Goal: Task Accomplishment & Management: Complete application form

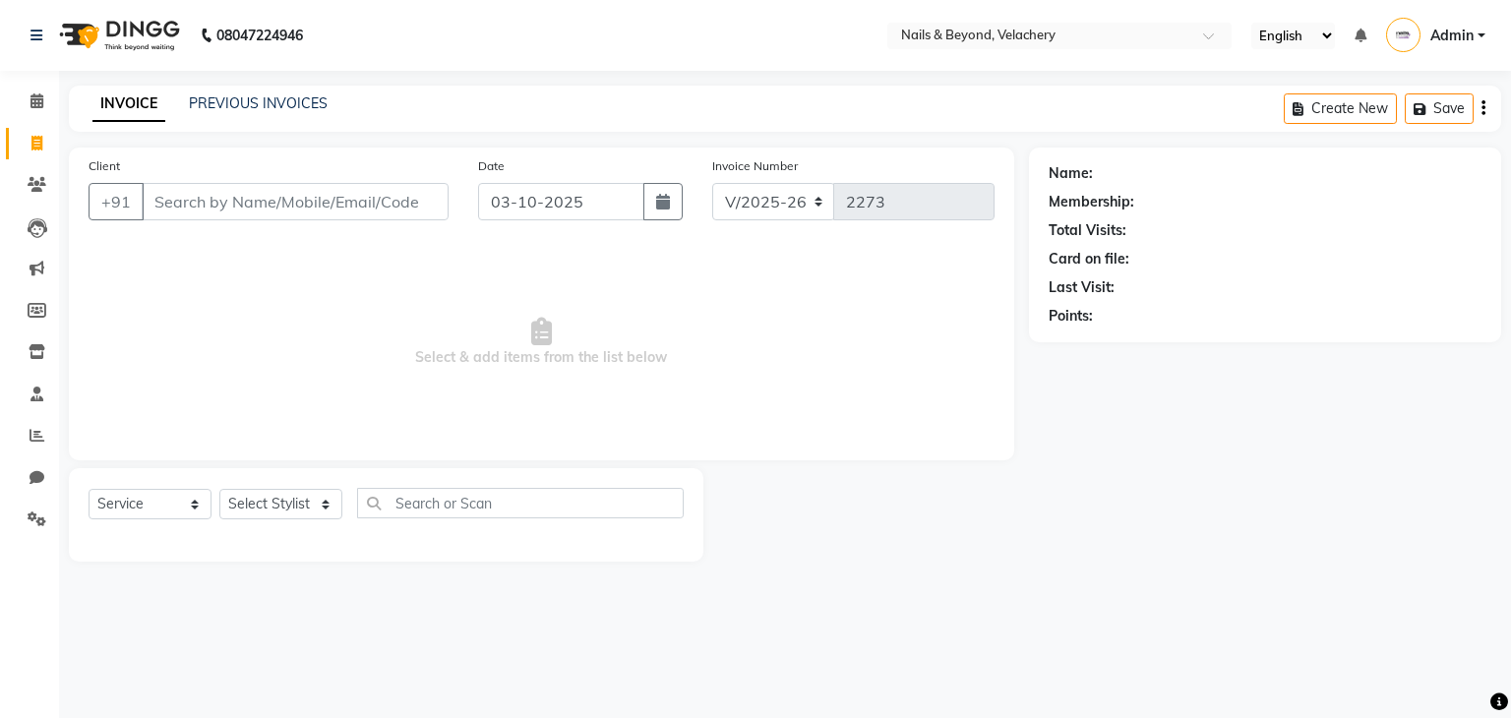
select select "8978"
select select "service"
click at [227, 198] on input "Client" at bounding box center [295, 201] width 307 height 37
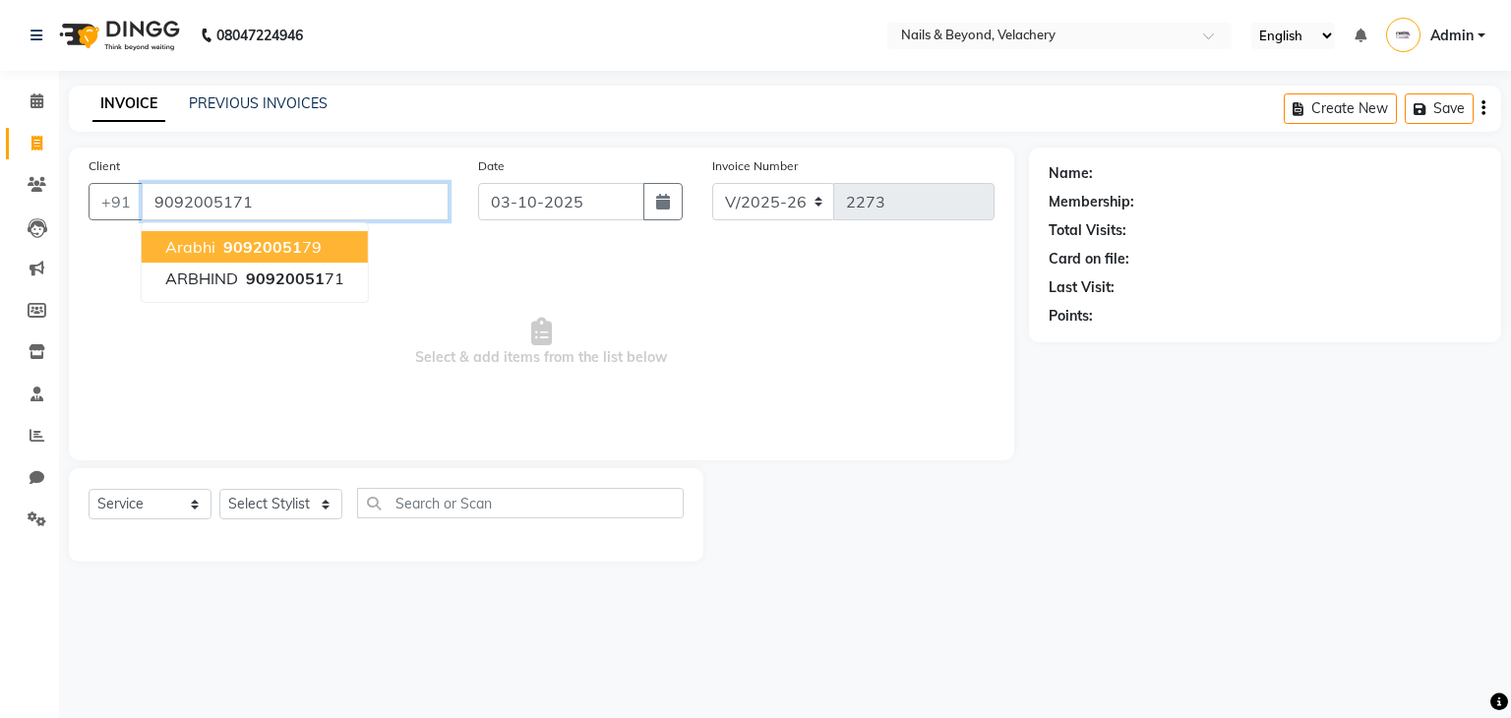
type input "9092005171"
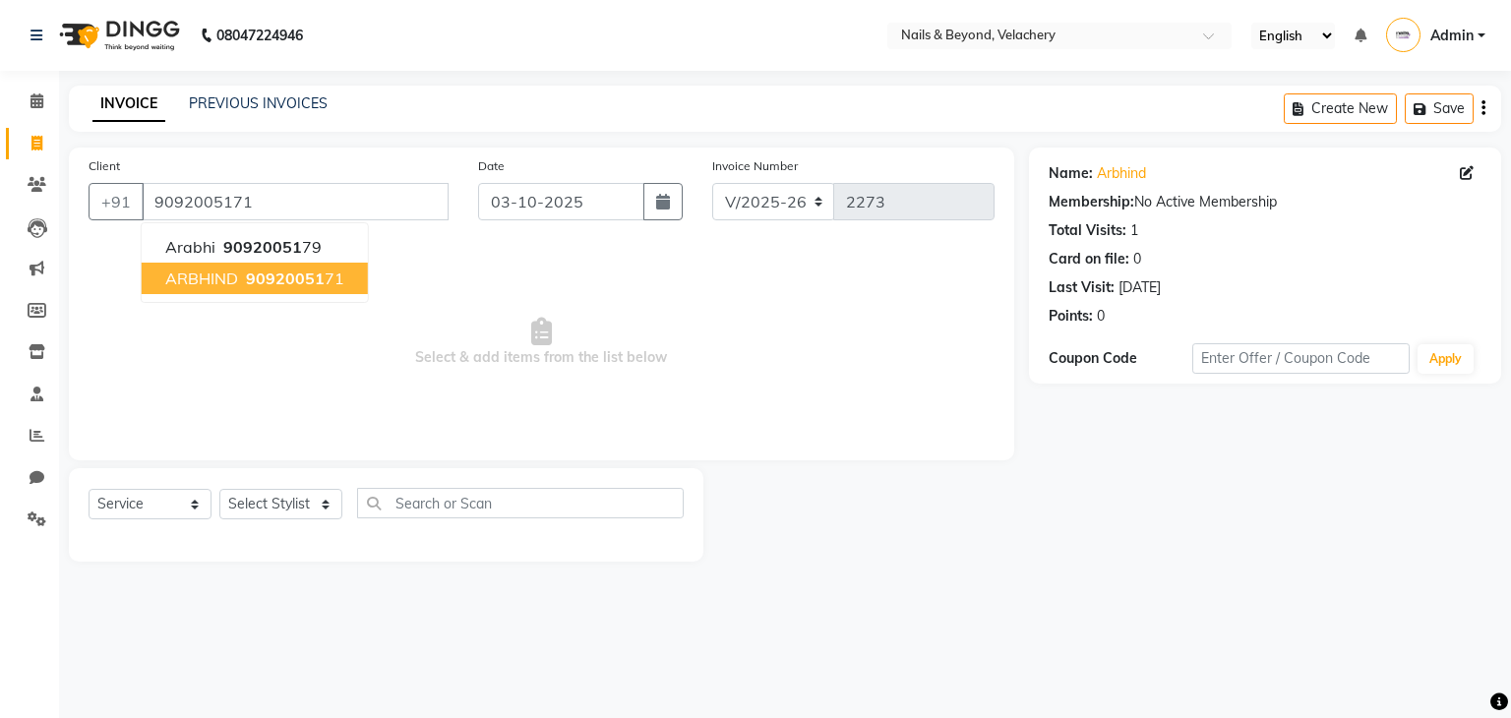
click at [253, 280] on span "90920051" at bounding box center [285, 279] width 79 height 20
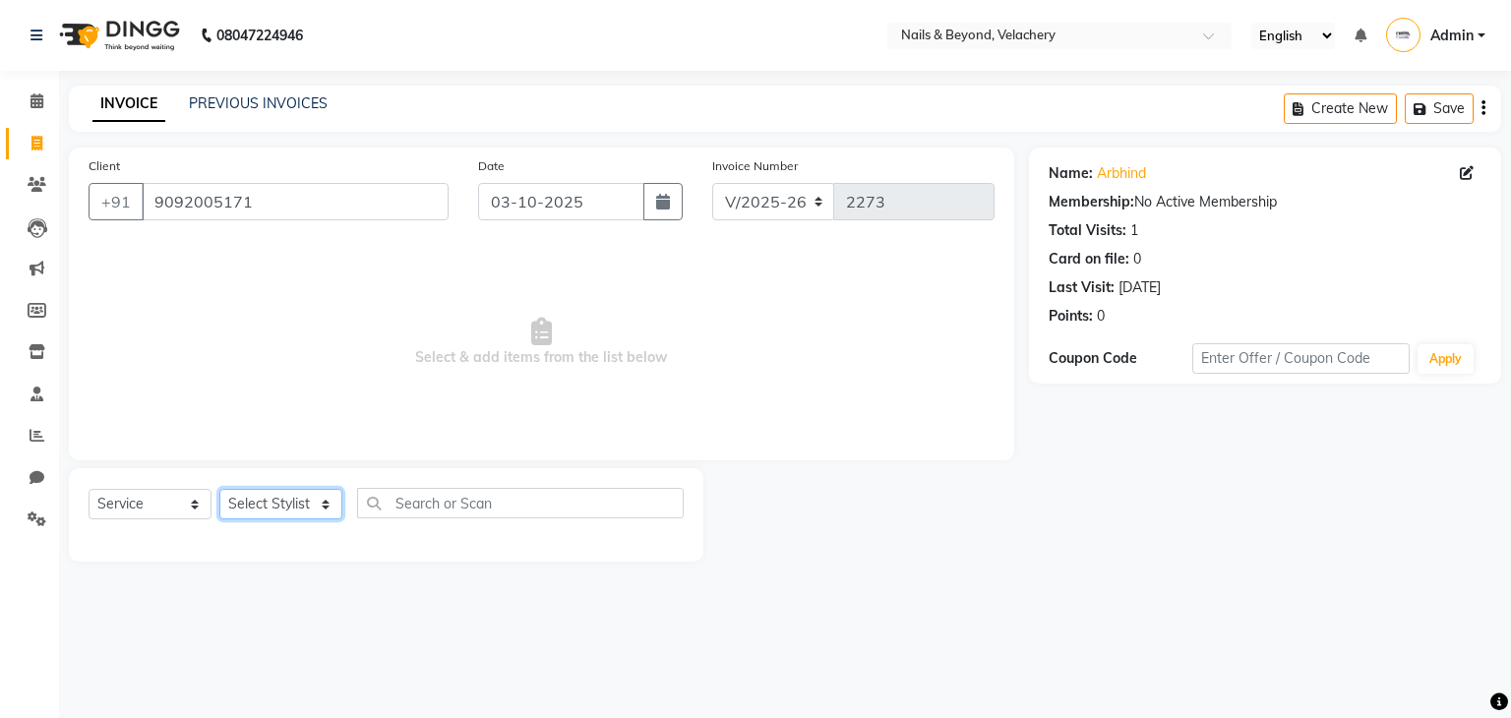
click at [304, 517] on select "Select Stylist [PERSON_NAME] [PERSON_NAME] JANGGINLIN Jothang Konyak [PERSON_NA…" at bounding box center [280, 504] width 123 height 30
select select "91200"
click at [219, 490] on select "Select Stylist [PERSON_NAME] [PERSON_NAME] JANGGINLIN Jothang Konyak [PERSON_NA…" at bounding box center [280, 504] width 123 height 30
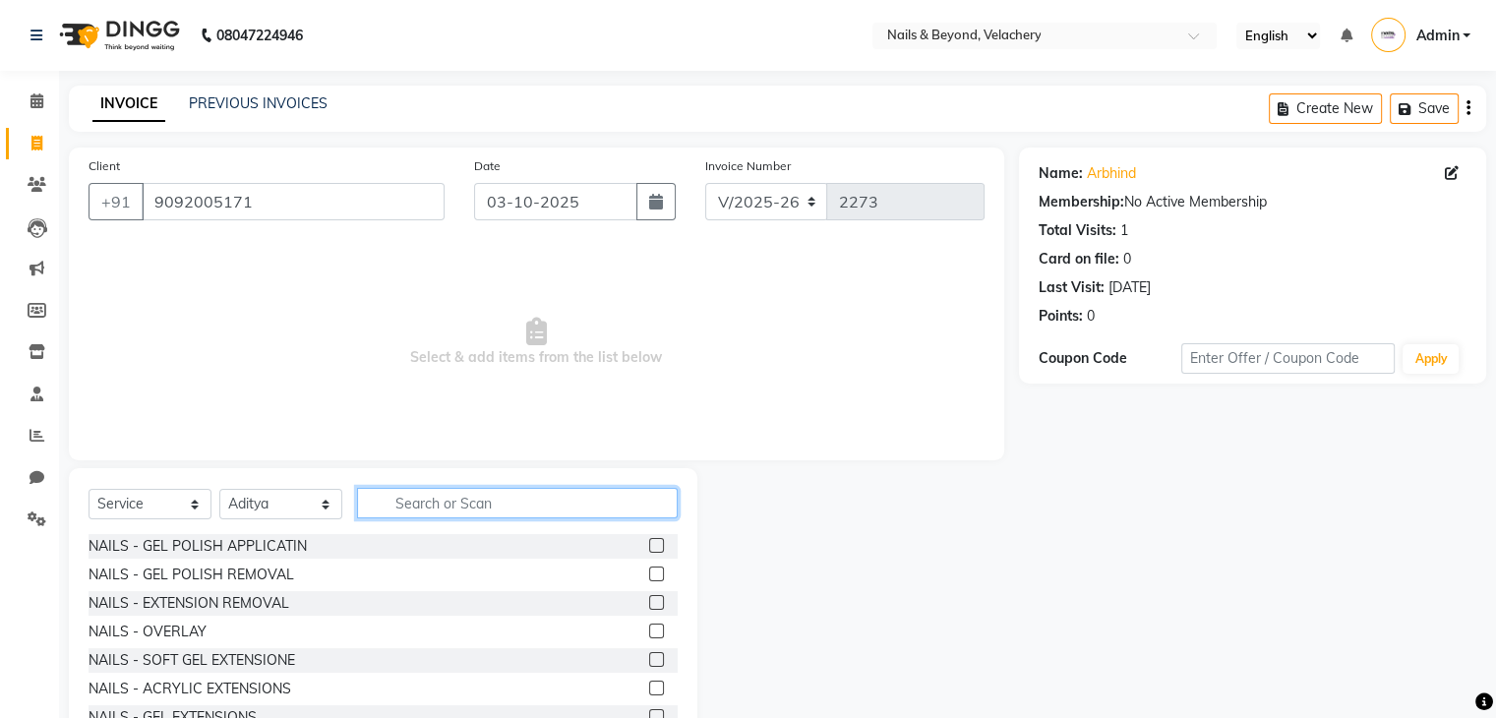
click at [425, 501] on input "text" at bounding box center [517, 503] width 321 height 30
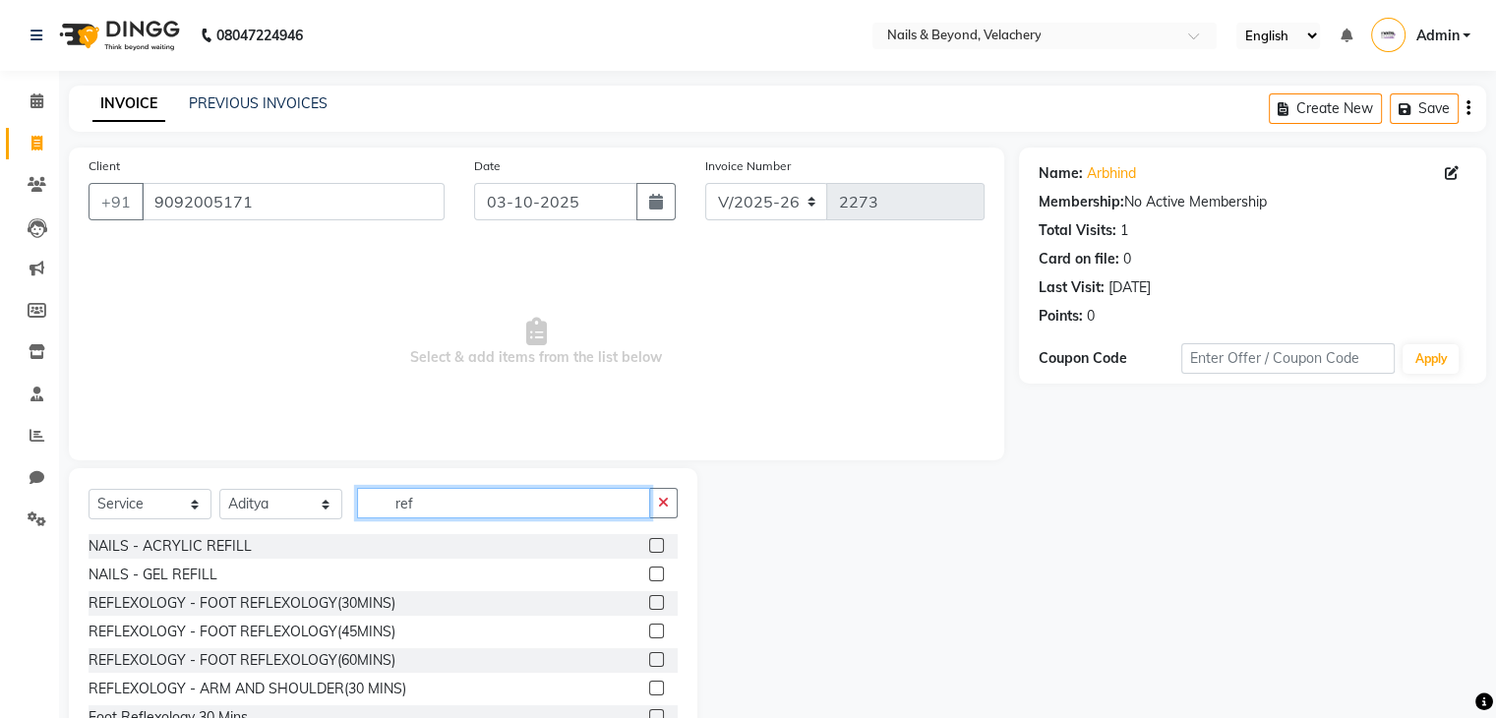
type input "ref"
click at [649, 607] on label at bounding box center [656, 602] width 15 height 15
click at [649, 607] on input "checkbox" at bounding box center [655, 603] width 13 height 13
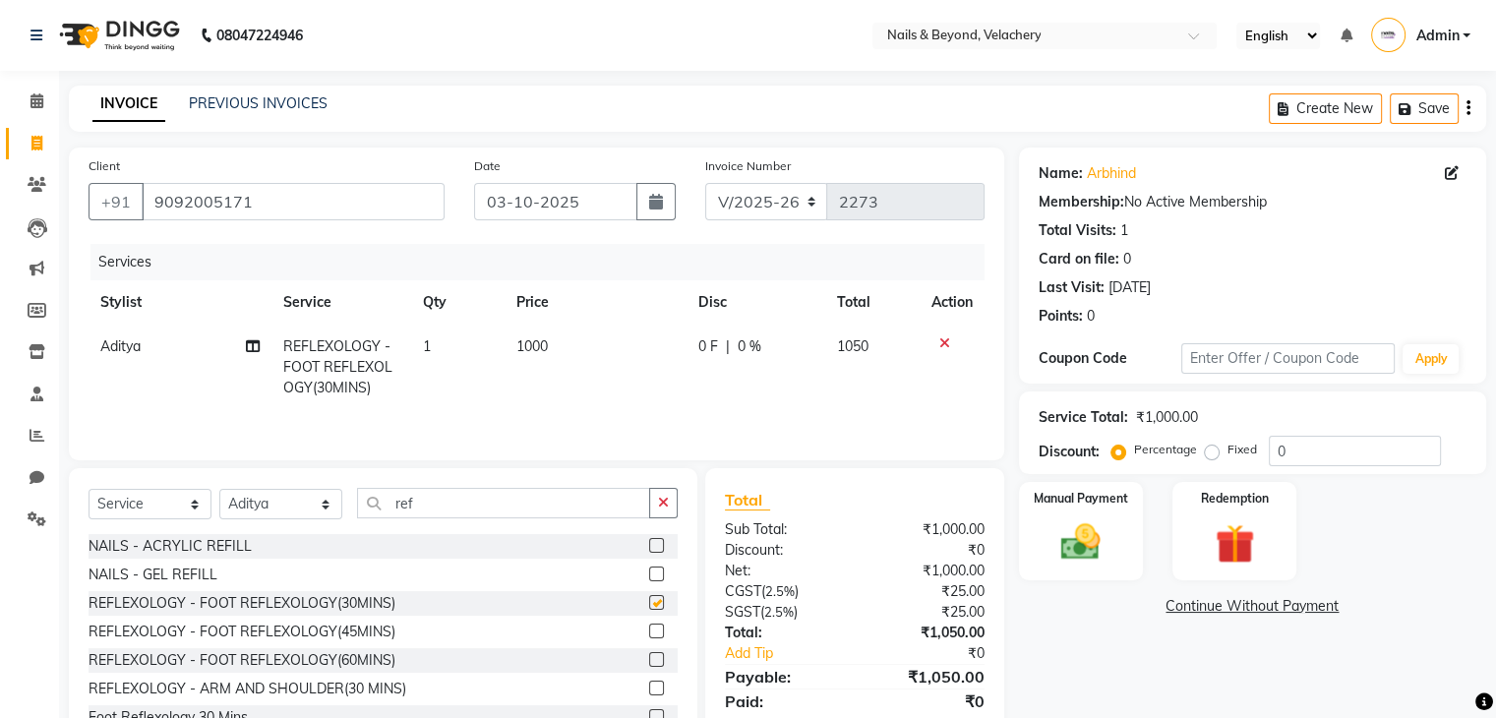
checkbox input "false"
click at [296, 505] on select "Select Stylist [PERSON_NAME] [PERSON_NAME] JANGGINLIN Jothang Konyak [PERSON_NA…" at bounding box center [280, 504] width 123 height 30
select select "91201"
click at [219, 491] on select "Select Stylist [PERSON_NAME] [PERSON_NAME] JANGGINLIN Jothang Konyak [PERSON_NA…" at bounding box center [280, 504] width 123 height 30
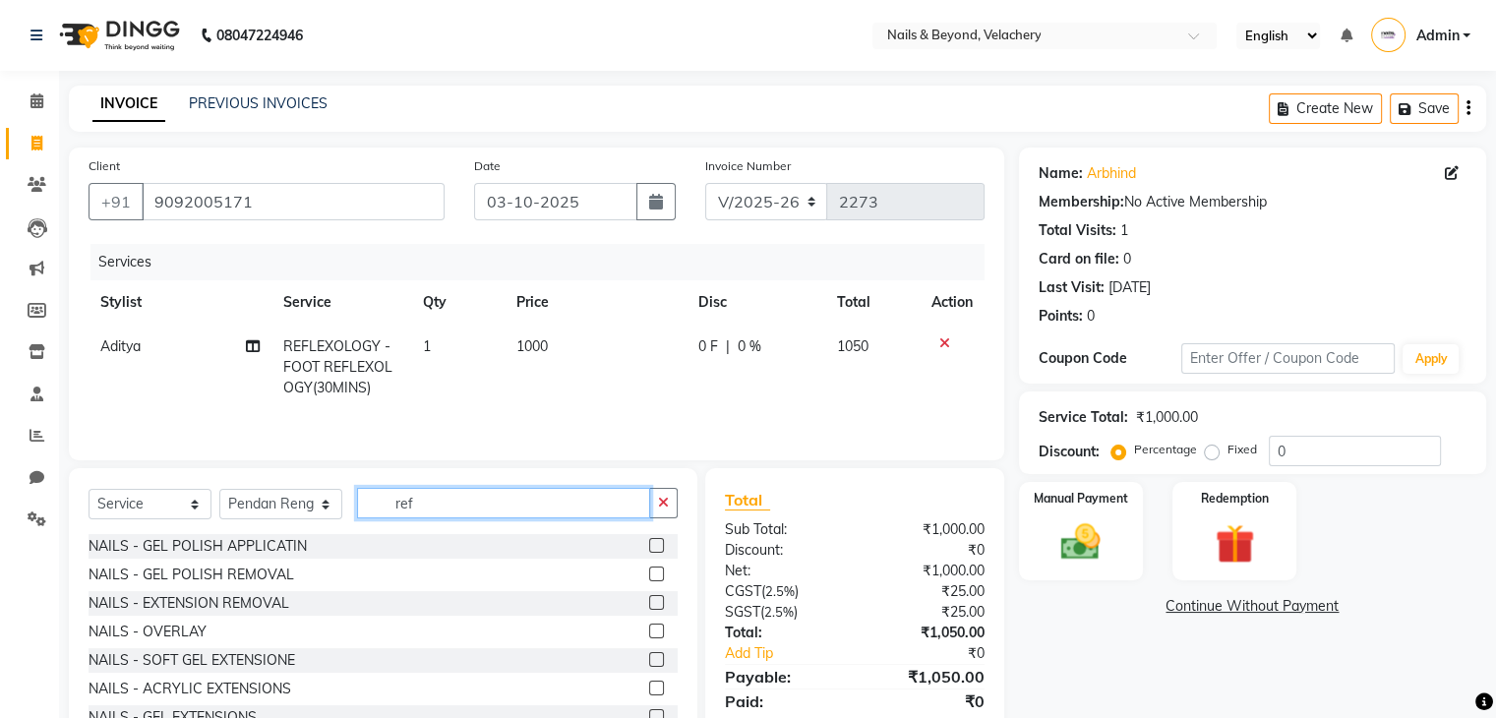
click at [434, 514] on input "ref" at bounding box center [503, 503] width 293 height 30
type input "r"
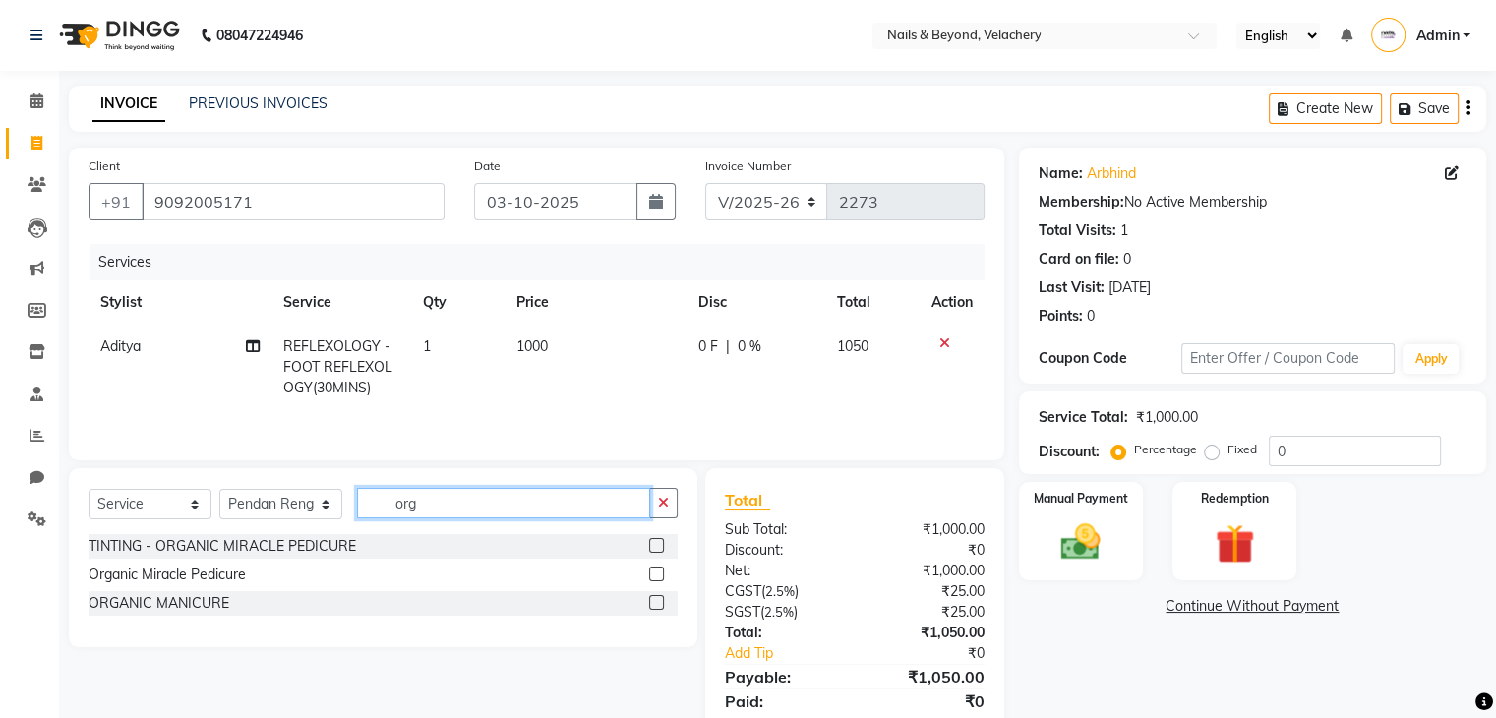
type input "org"
click at [655, 571] on label at bounding box center [656, 574] width 15 height 15
click at [655, 571] on input "checkbox" at bounding box center [655, 575] width 13 height 13
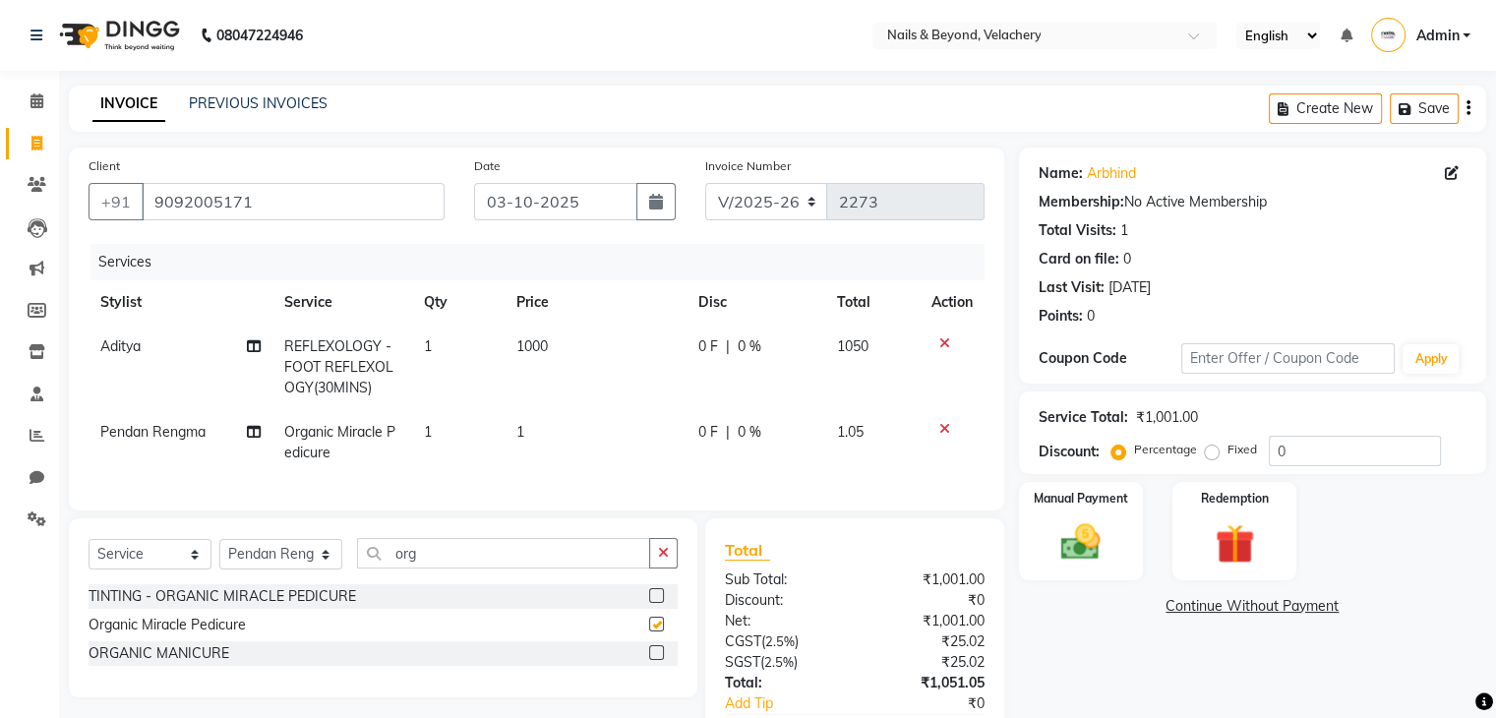
checkbox input "false"
click at [531, 438] on td "1" at bounding box center [596, 442] width 182 height 65
select select "91201"
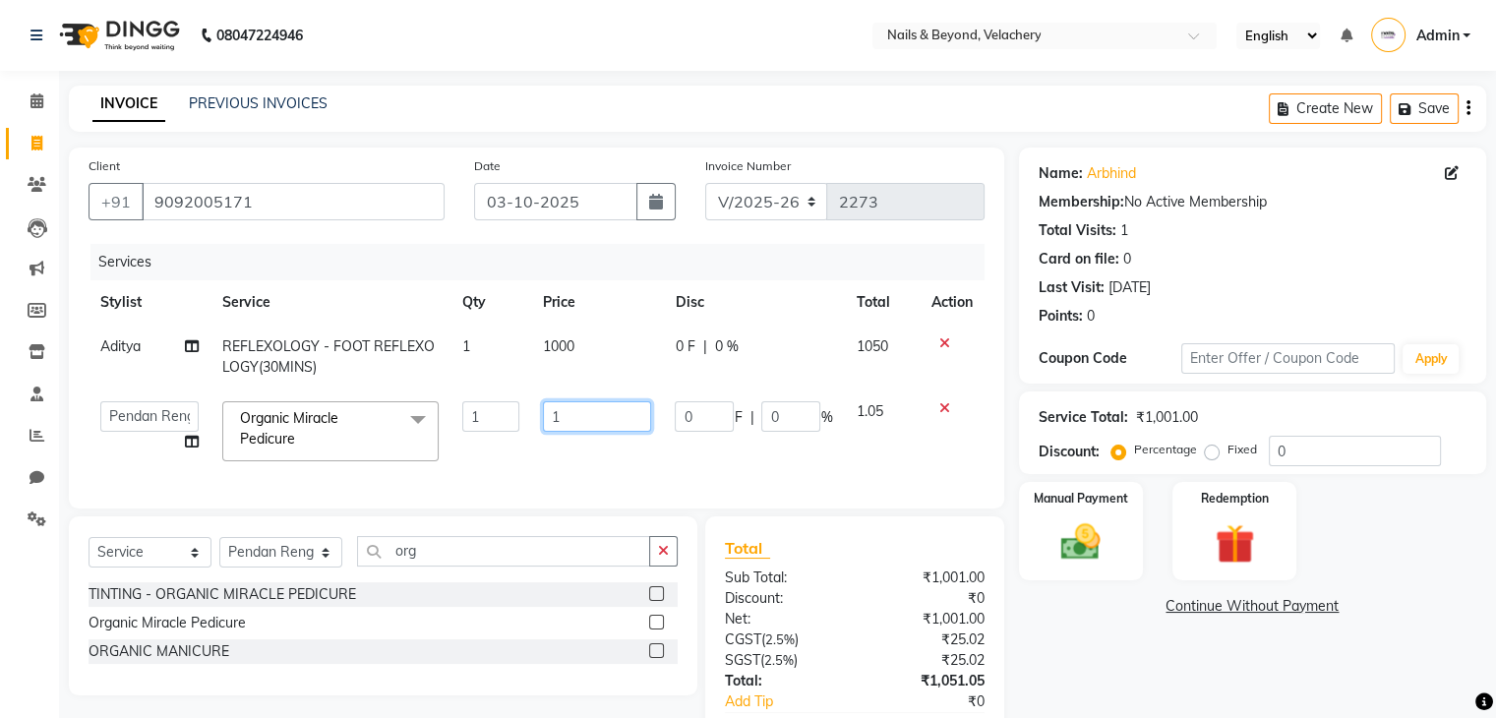
click at [575, 421] on input "1" at bounding box center [597, 416] width 108 height 30
type input "2500"
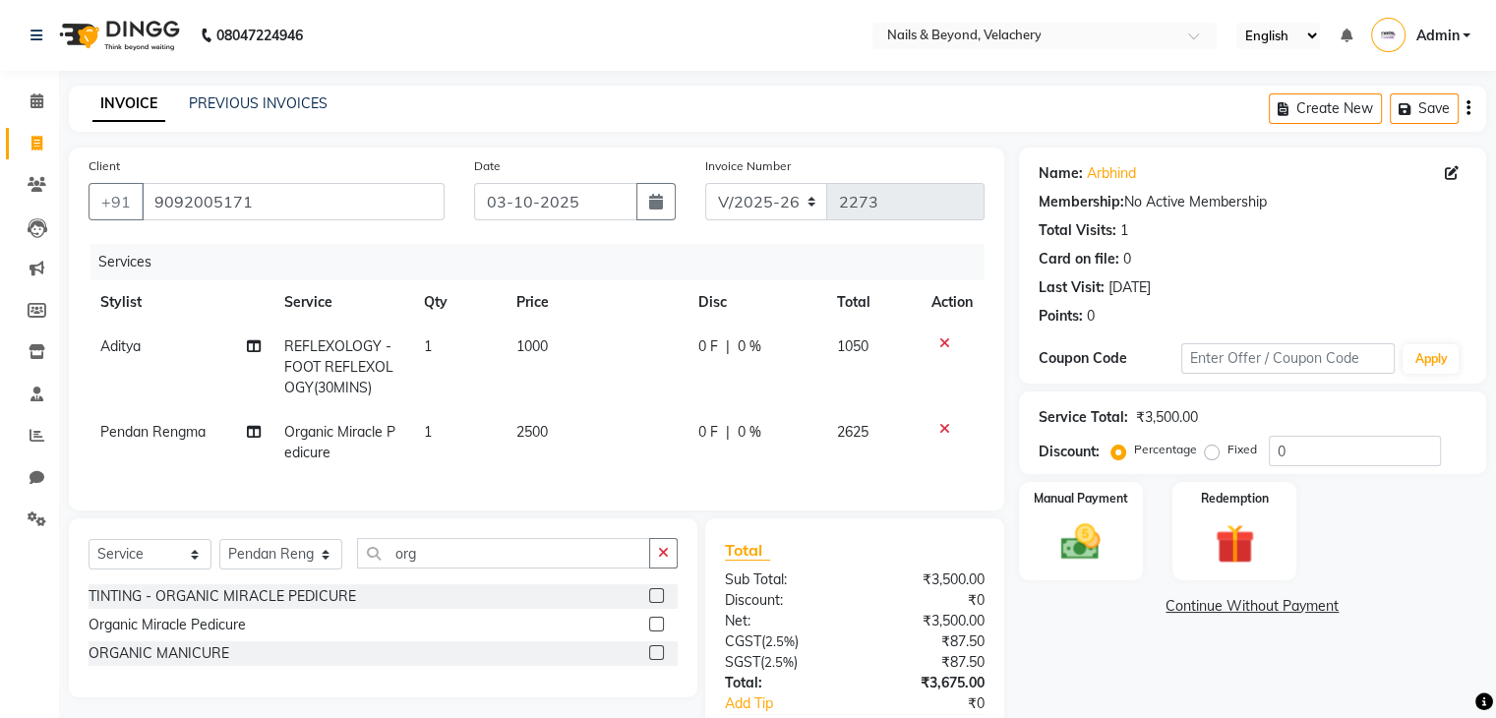
click at [627, 360] on td "1000" at bounding box center [596, 368] width 182 height 86
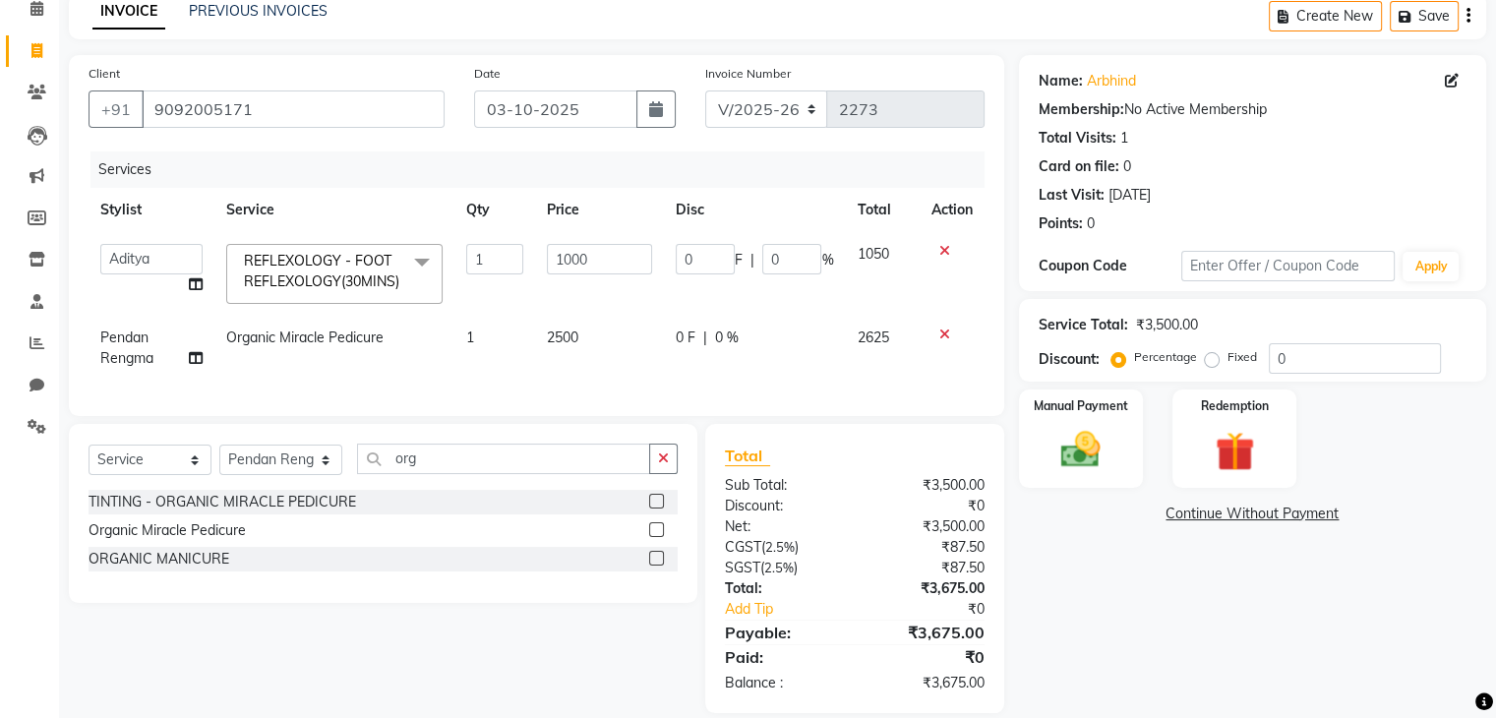
scroll to position [132, 0]
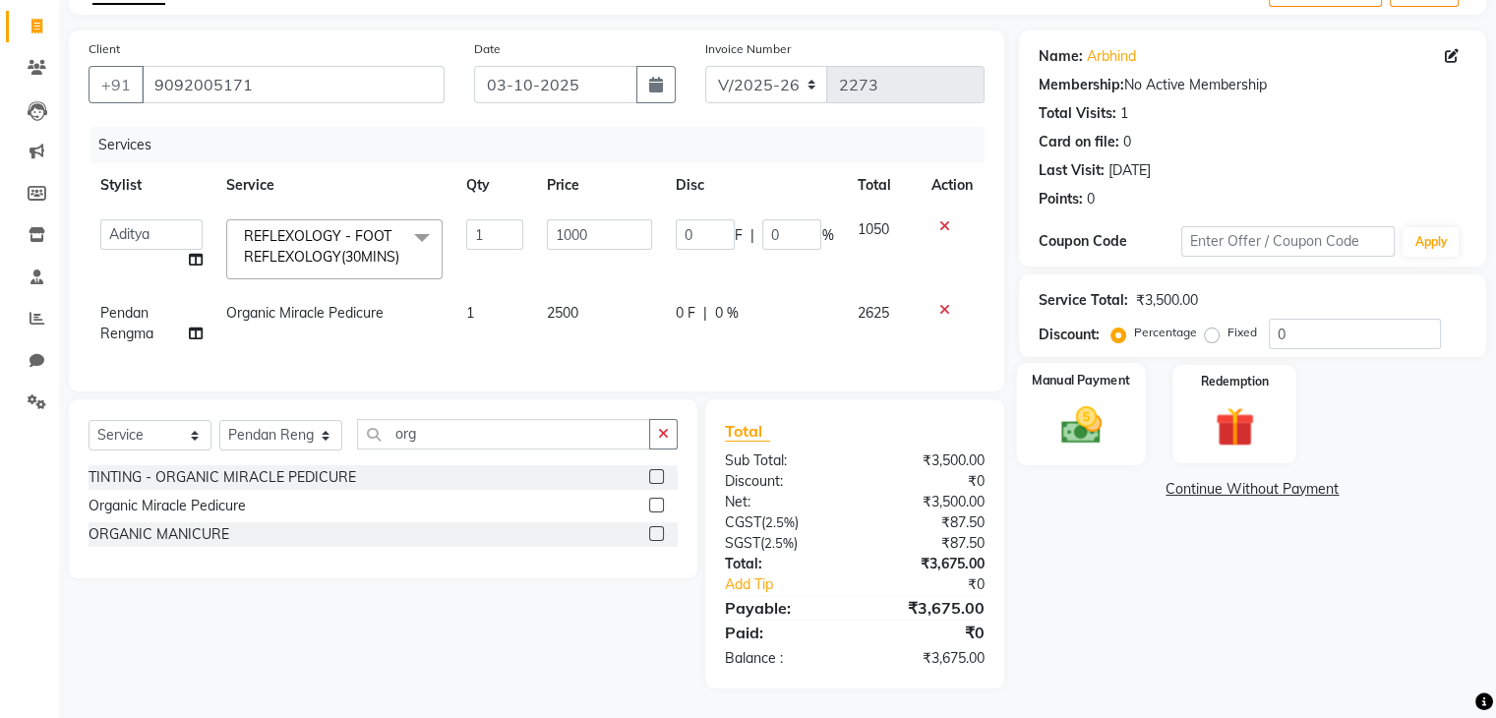
click at [1075, 402] on img at bounding box center [1081, 425] width 66 height 47
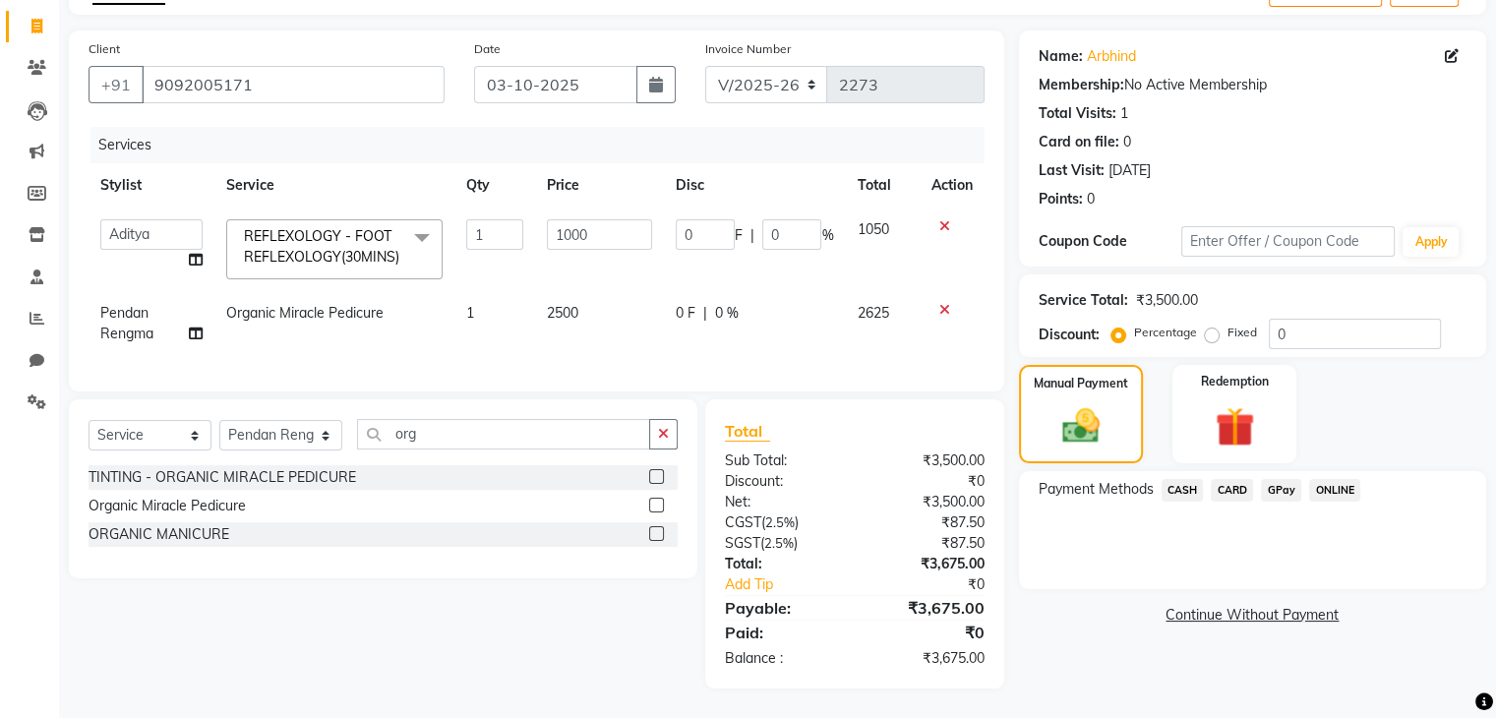
click at [1271, 479] on span "GPay" at bounding box center [1281, 490] width 40 height 23
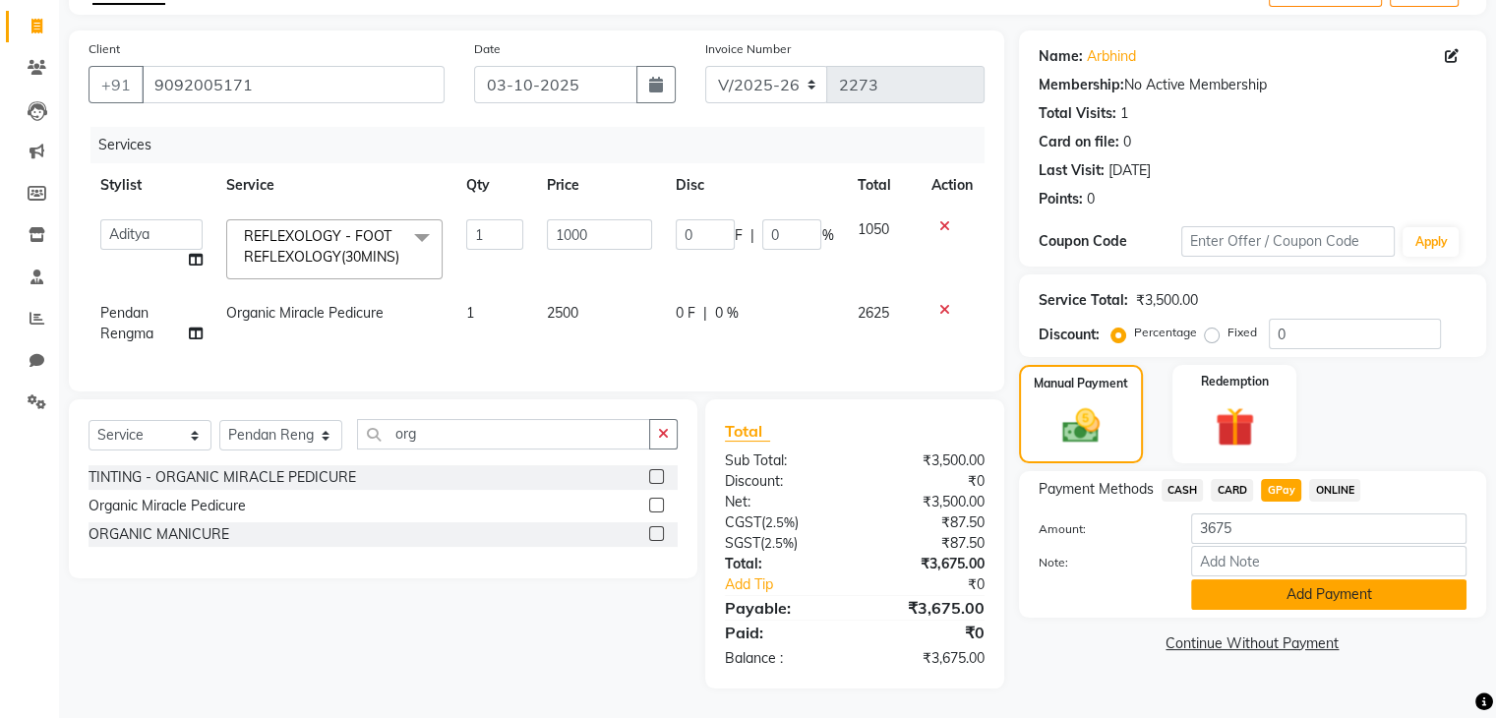
click at [1357, 582] on button "Add Payment" at bounding box center [1328, 594] width 275 height 30
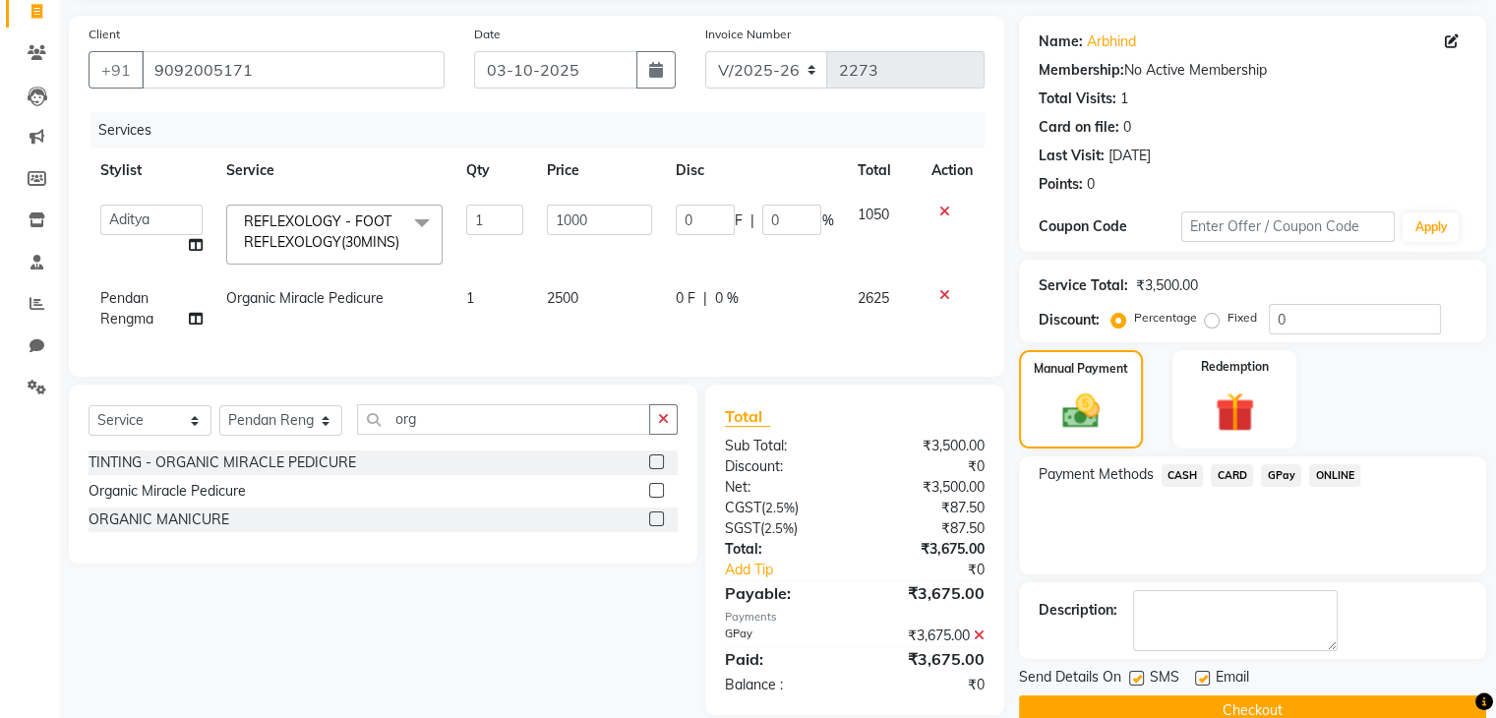
scroll to position [173, 0]
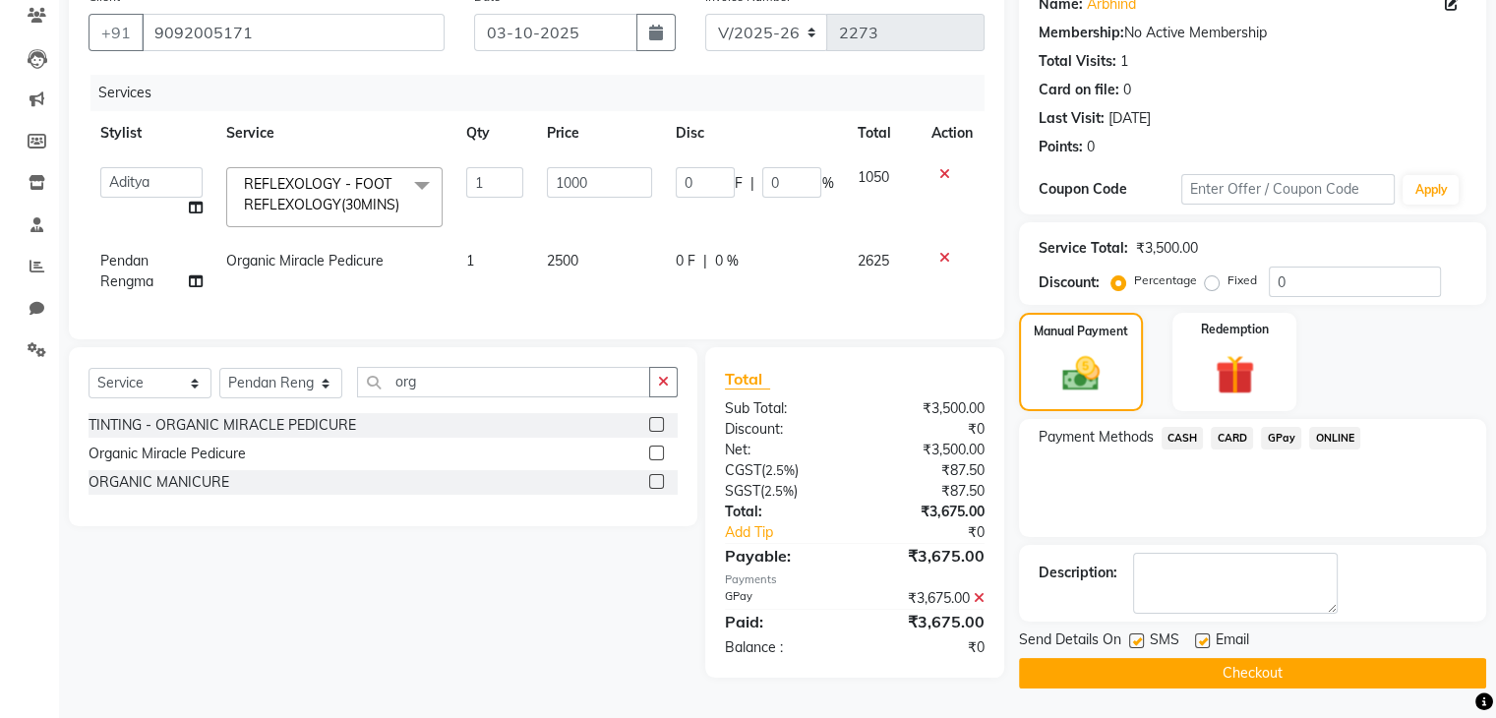
click at [1329, 677] on button "Checkout" at bounding box center [1252, 673] width 467 height 30
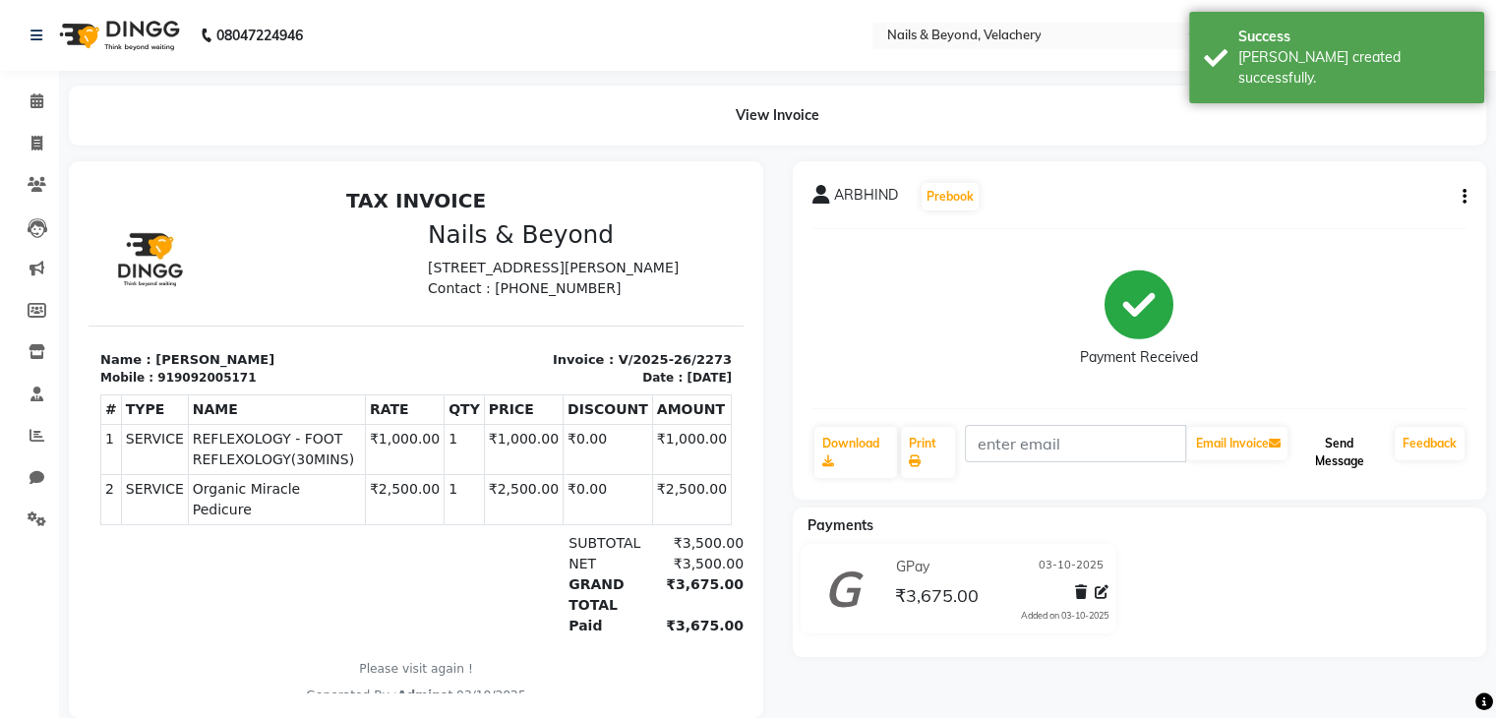
click at [1314, 454] on button "Send Message" at bounding box center [1339, 452] width 95 height 51
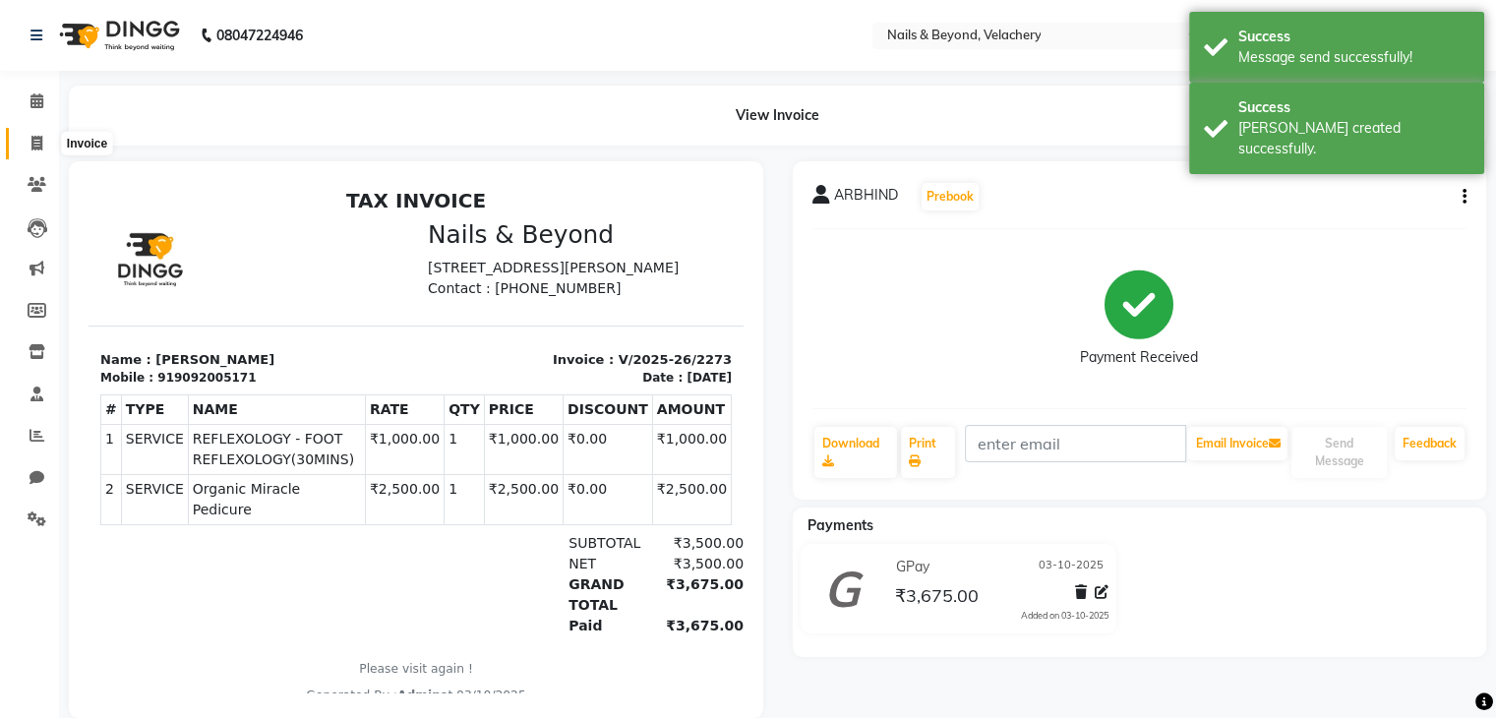
click at [35, 139] on icon at bounding box center [36, 143] width 11 height 15
select select "service"
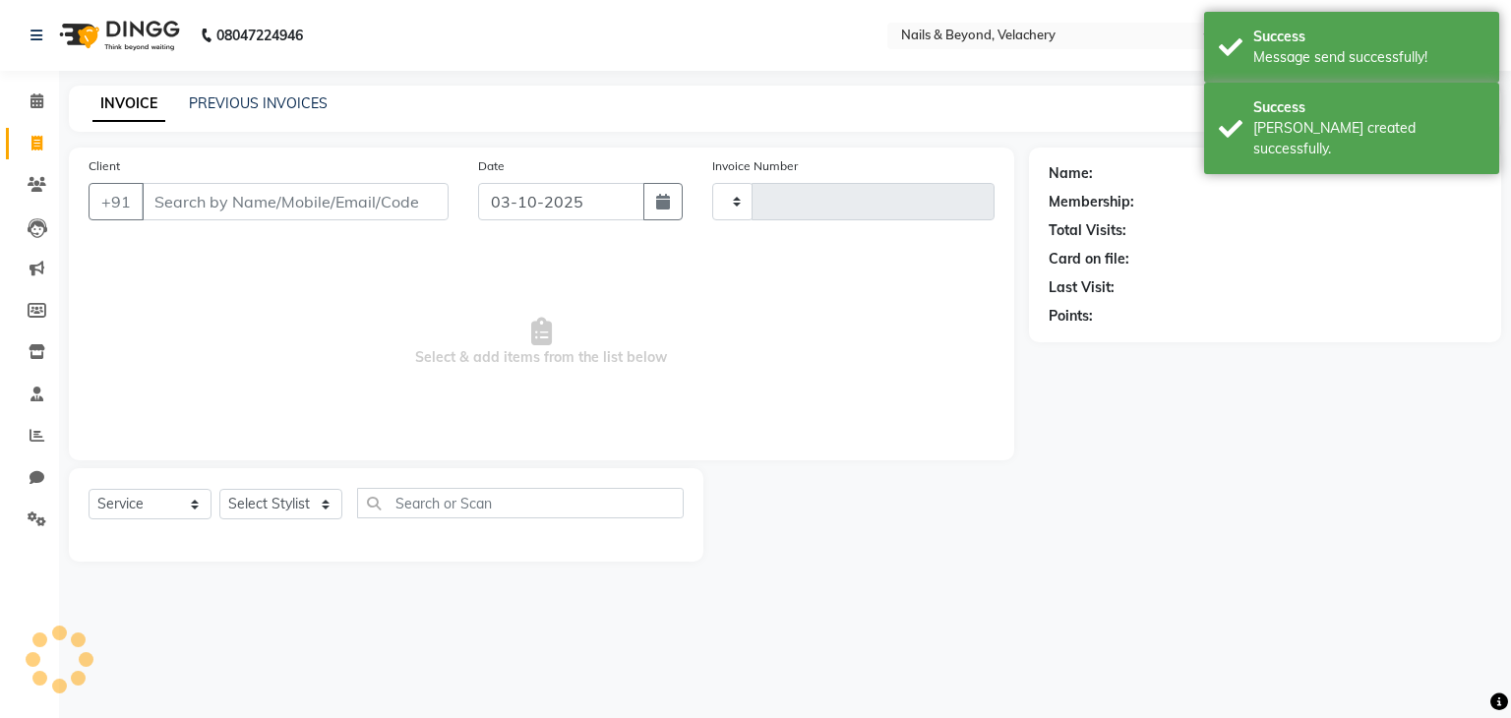
type input "2274"
select select "8978"
